Goal: Task Accomplishment & Management: Manage account settings

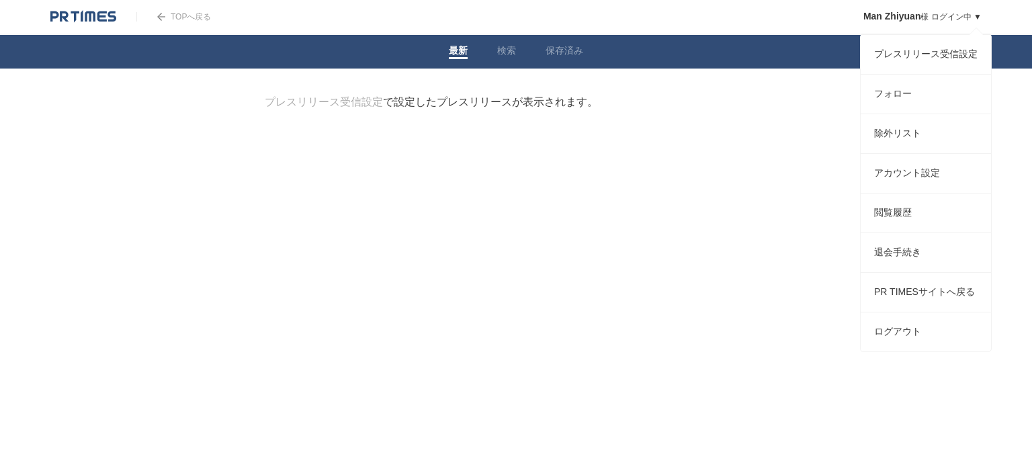
click at [962, 17] on link "Man Zhiyuan 様 ログイン中 ▼" at bounding box center [922, 16] width 118 height 9
click at [936, 61] on link "プレスリリース受信設定" at bounding box center [925, 54] width 130 height 39
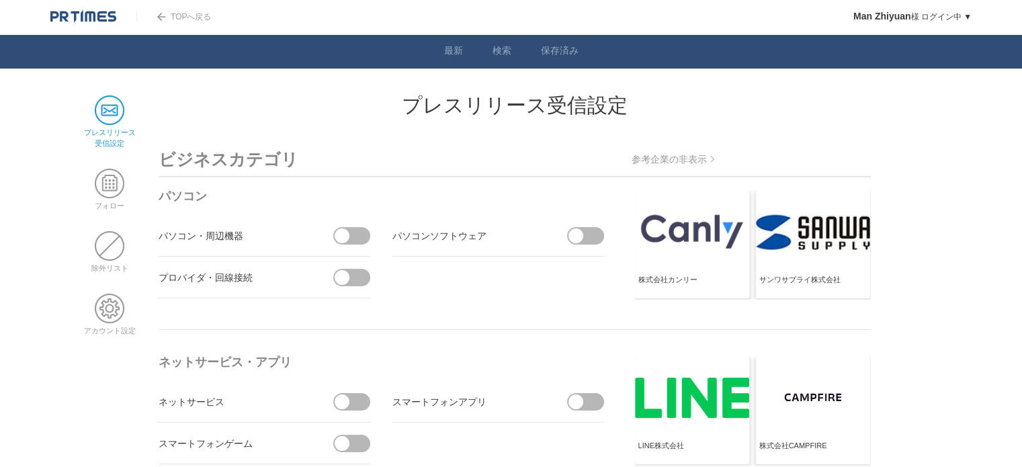
click at [339, 236] on span at bounding box center [341, 235] width 15 height 15
click at [0, 0] on input "checkbox" at bounding box center [0, 0] width 0 height 0
click at [353, 239] on span at bounding box center [347, 235] width 28 height 17
click at [0, 0] on input "受信しない" at bounding box center [0, 0] width 0 height 0
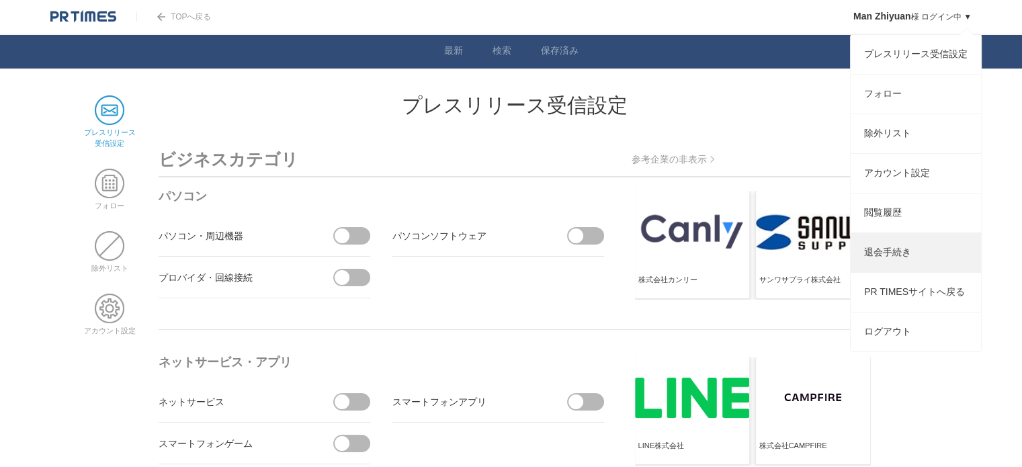
click at [885, 271] on link "退会手続き" at bounding box center [915, 252] width 130 height 39
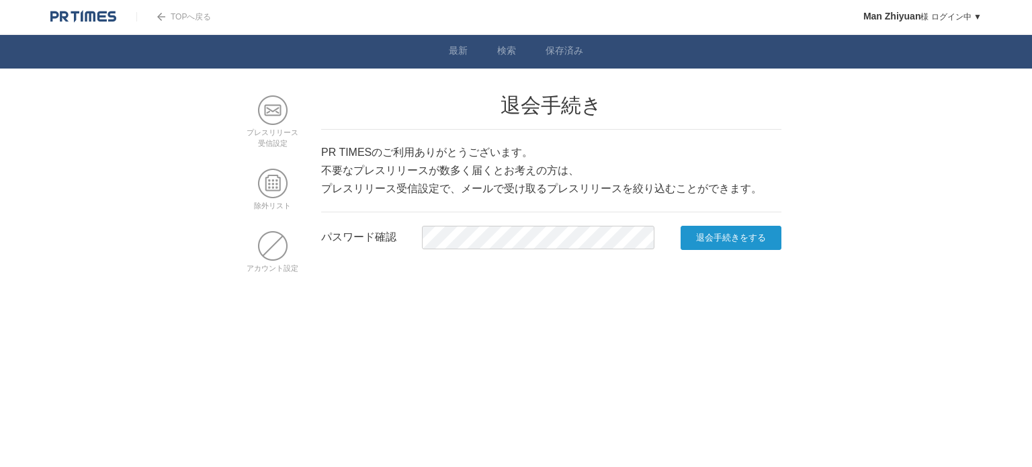
click at [724, 244] on input "退会手続きをする" at bounding box center [730, 238] width 101 height 24
